Goal: Check status: Check status

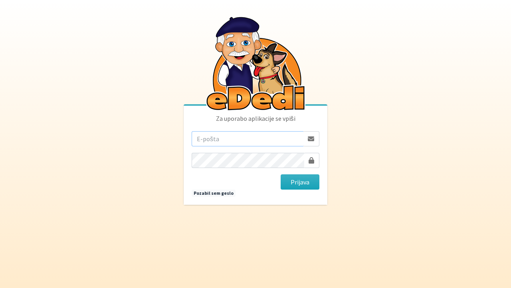
type input "[EMAIL_ADDRESS][DOMAIN_NAME]"
click at [305, 183] on button "Prijava" at bounding box center [300, 181] width 39 height 15
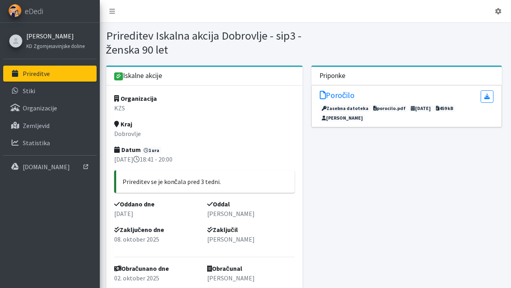
click at [45, 34] on link "[PERSON_NAME]" at bounding box center [55, 36] width 58 height 10
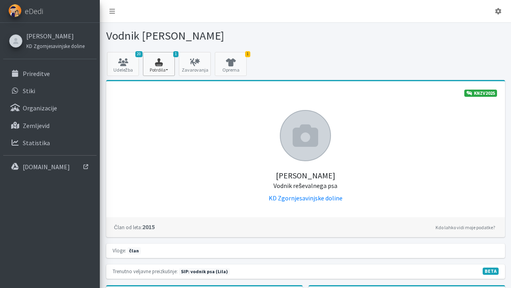
click at [165, 63] on icon "button" at bounding box center [158, 62] width 27 height 8
click at [129, 62] on icon at bounding box center [122, 62] width 27 height 8
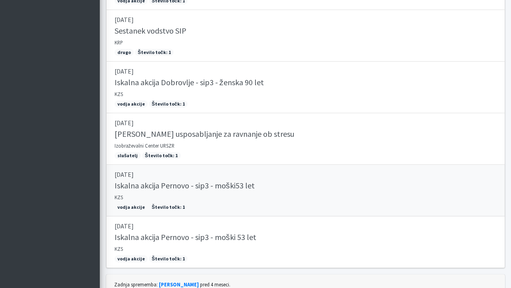
scroll to position [892, 0]
click at [183, 162] on link "[DATE] Temeljno usposabljanje za ravnanje ob stresu [GEOGRAPHIC_DATA] URSZR slu…" at bounding box center [305, 139] width 399 height 52
